Goal: Information Seeking & Learning: Learn about a topic

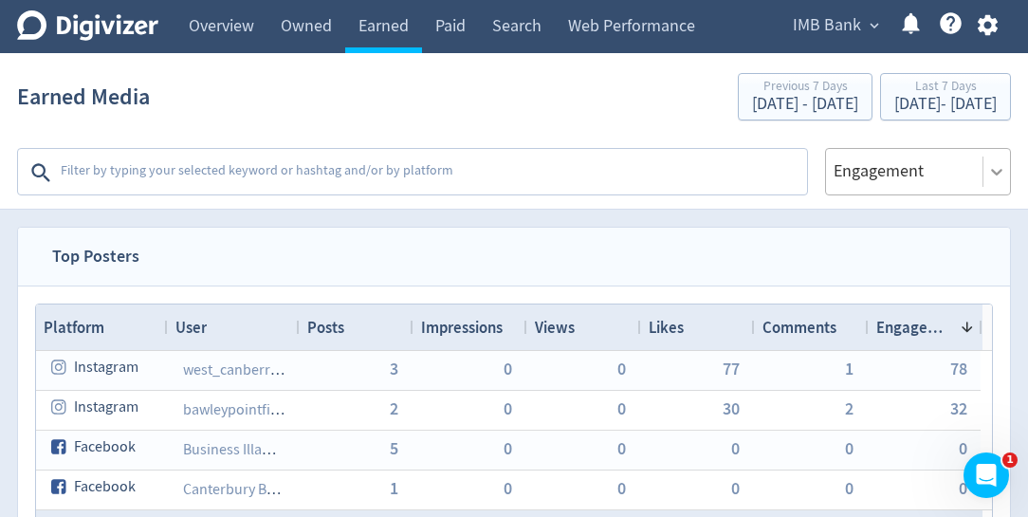
click at [999, 169] on icon at bounding box center [996, 171] width 19 height 19
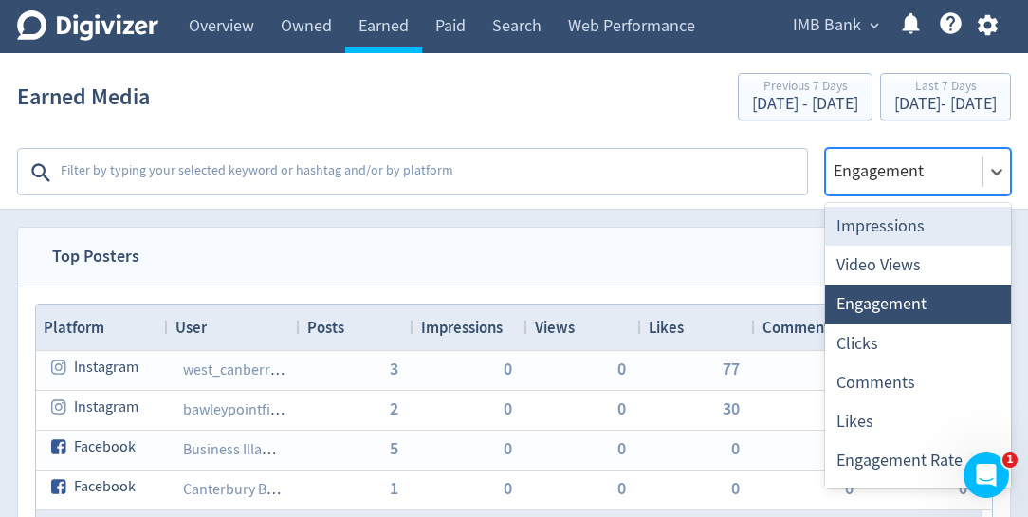
click at [881, 232] on div "Impressions" at bounding box center [918, 226] width 186 height 39
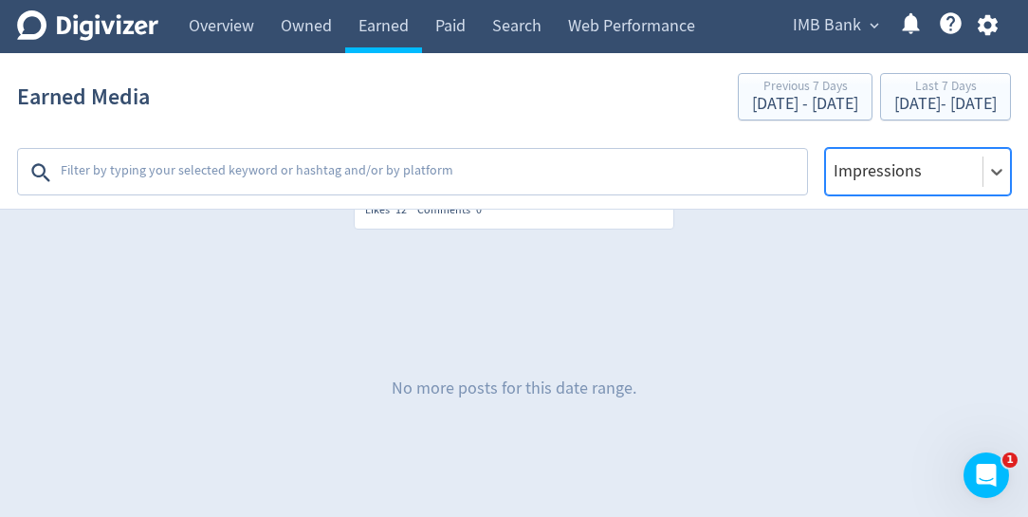
scroll to position [4002, 0]
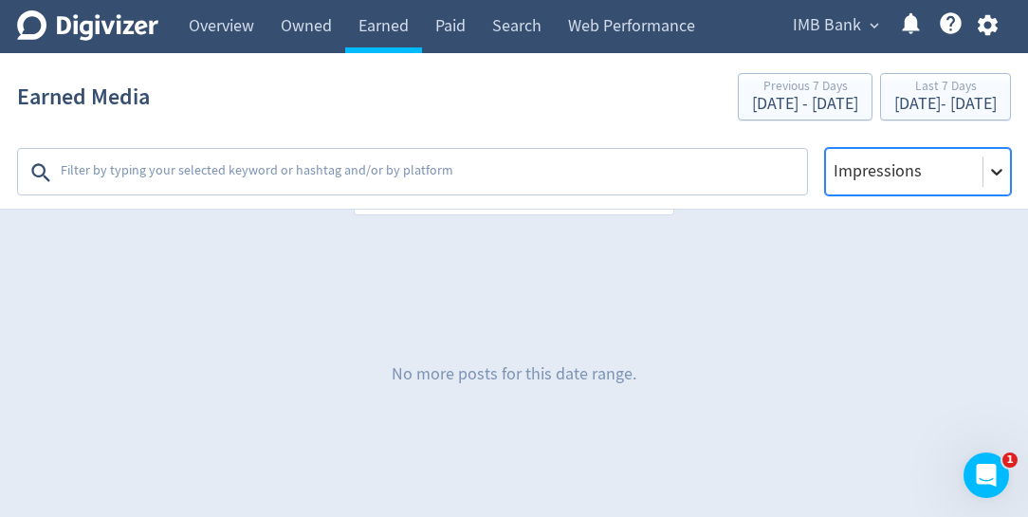
click at [996, 169] on icon at bounding box center [996, 171] width 19 height 19
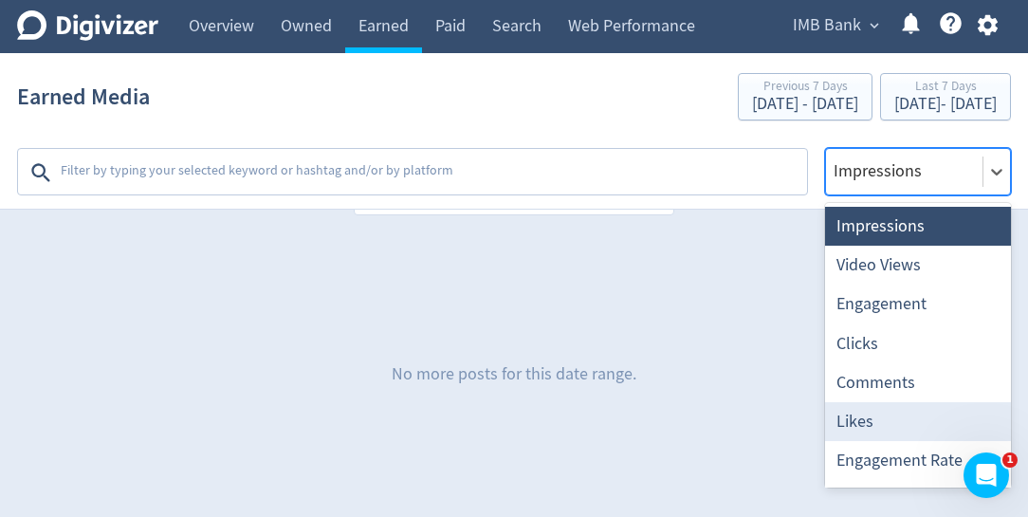
click at [882, 413] on div "Likes" at bounding box center [918, 421] width 186 height 39
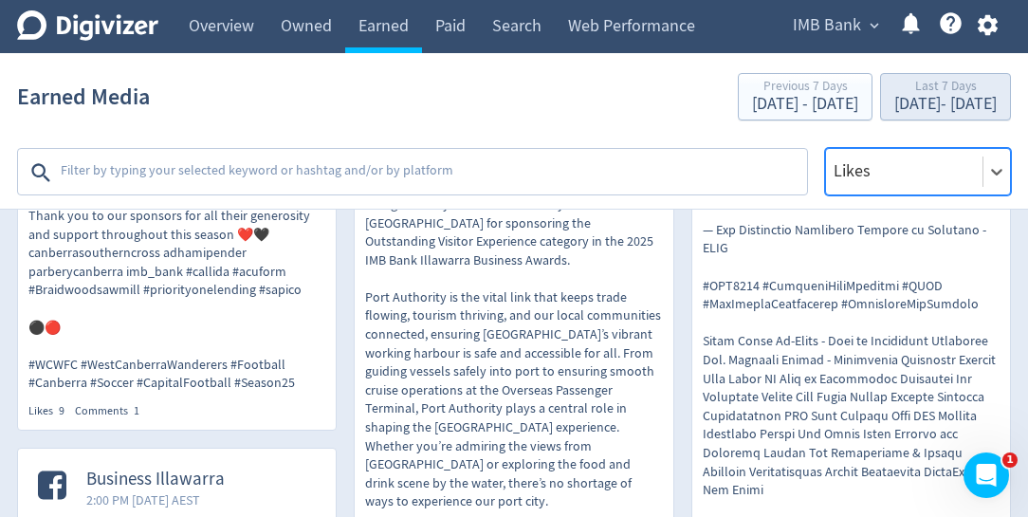
scroll to position [1951, 0]
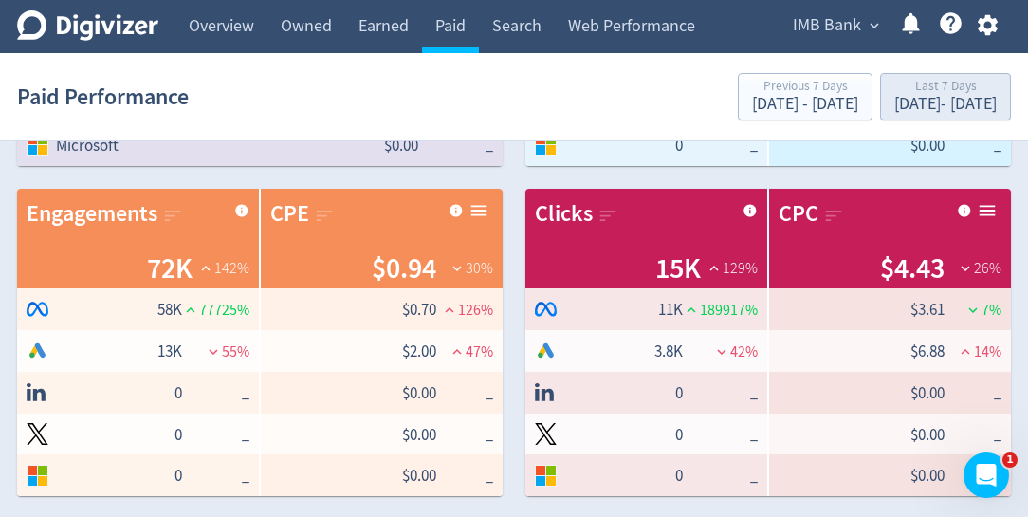
scroll to position [324, 0]
